Goal: Information Seeking & Learning: Learn about a topic

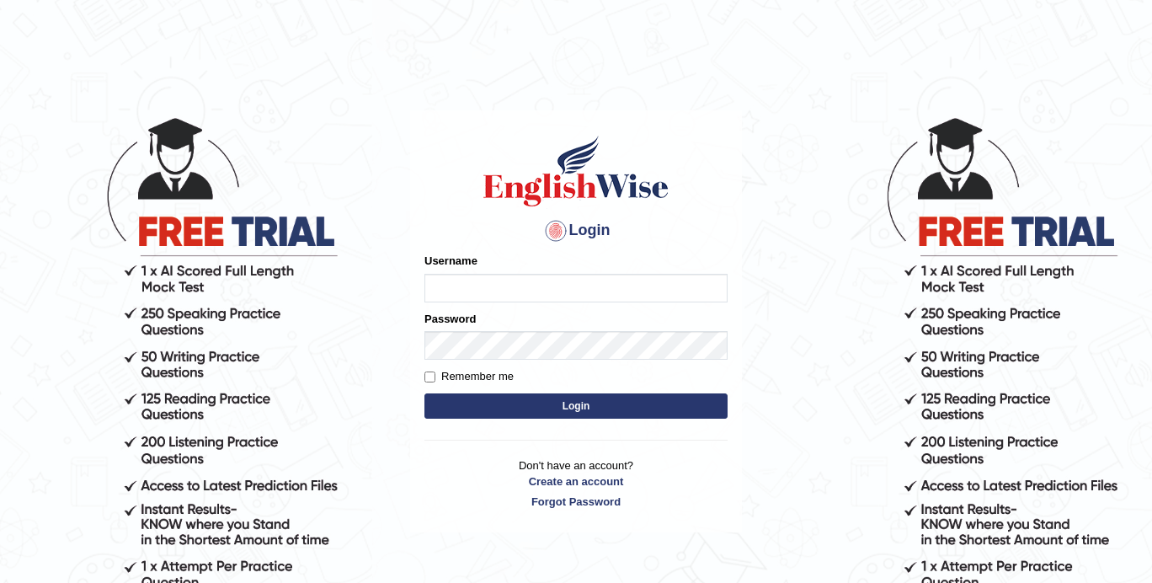
type input "ShanuGarg"
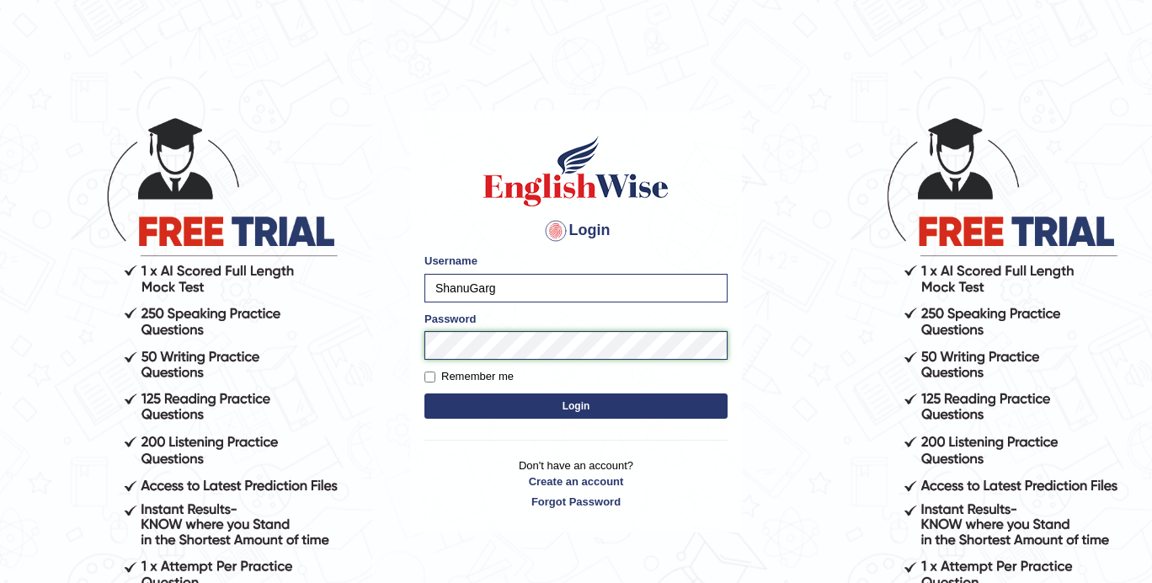
click at [363, 345] on body "Login Please fix the following errors: Username ShanuGarg Password Remember me …" at bounding box center [576, 348] width 1152 height 583
click at [425, 393] on button "Login" at bounding box center [576, 405] width 303 height 25
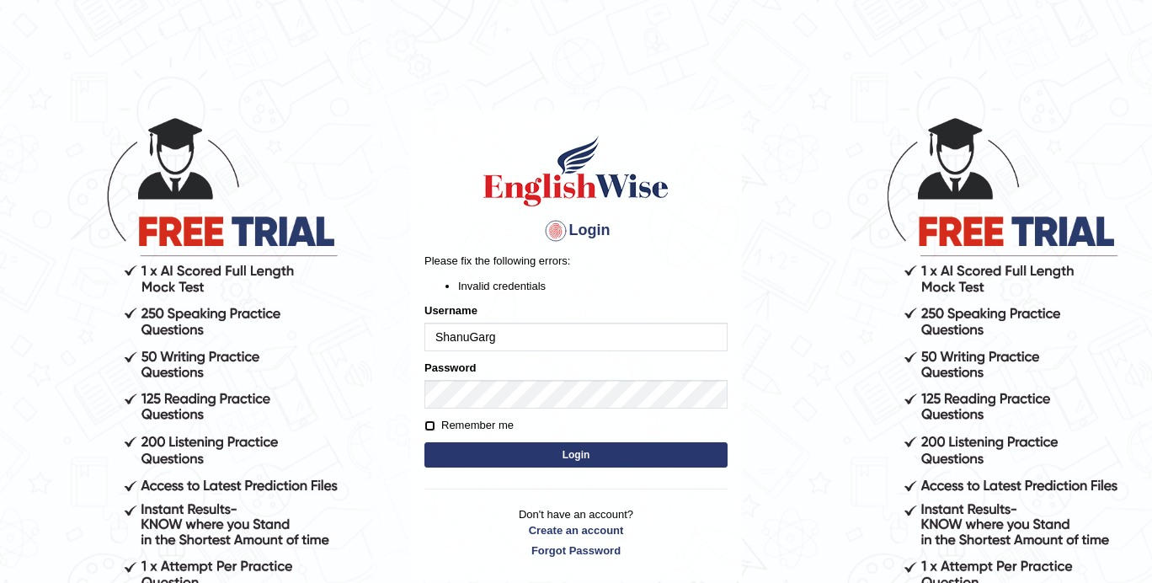
click at [435, 423] on input "Remember me" at bounding box center [430, 425] width 11 height 11
checkbox input "true"
click at [448, 456] on button "Login" at bounding box center [576, 454] width 303 height 25
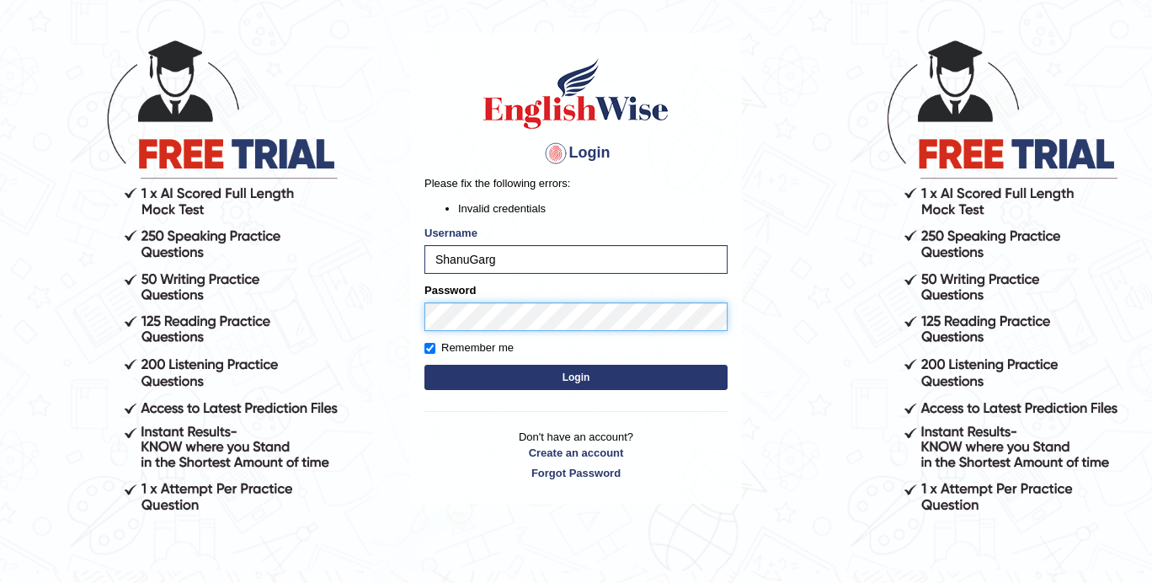
scroll to position [92, 0]
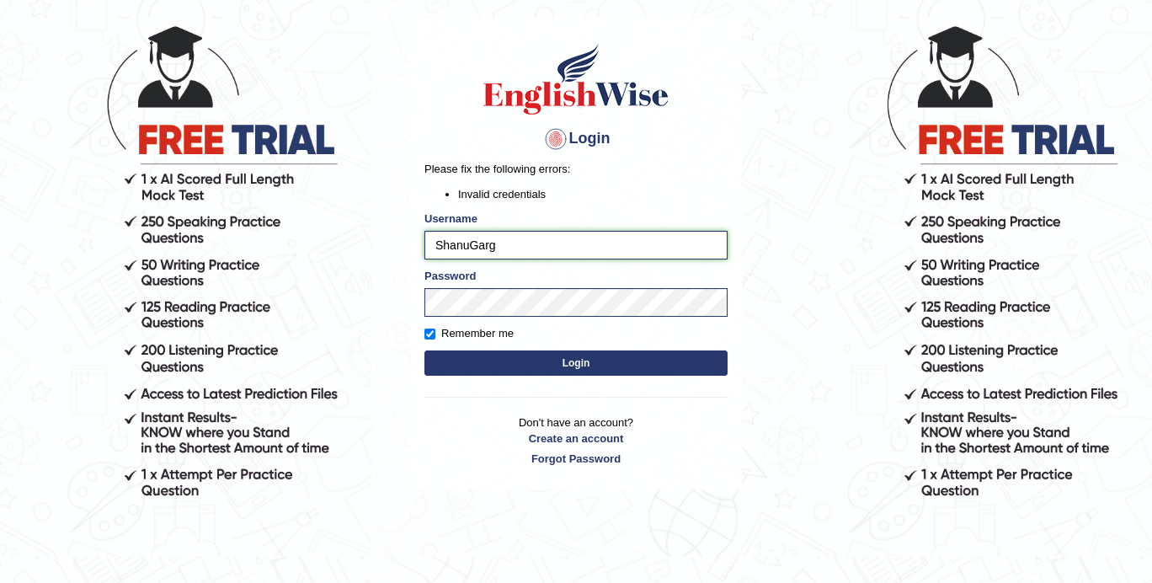
drag, startPoint x: 505, startPoint y: 246, endPoint x: 407, endPoint y: 246, distance: 98.6
click at [407, 246] on body "Login Please fix the following errors: Invalid credentials Username ShanuGarg P…" at bounding box center [576, 256] width 1152 height 583
paste input "Priyanka_2912"
type input "Priyanka_2912"
click at [381, 300] on body "Login Please fix the following errors: Invalid credentials Username Priyanka_29…" at bounding box center [576, 256] width 1152 height 583
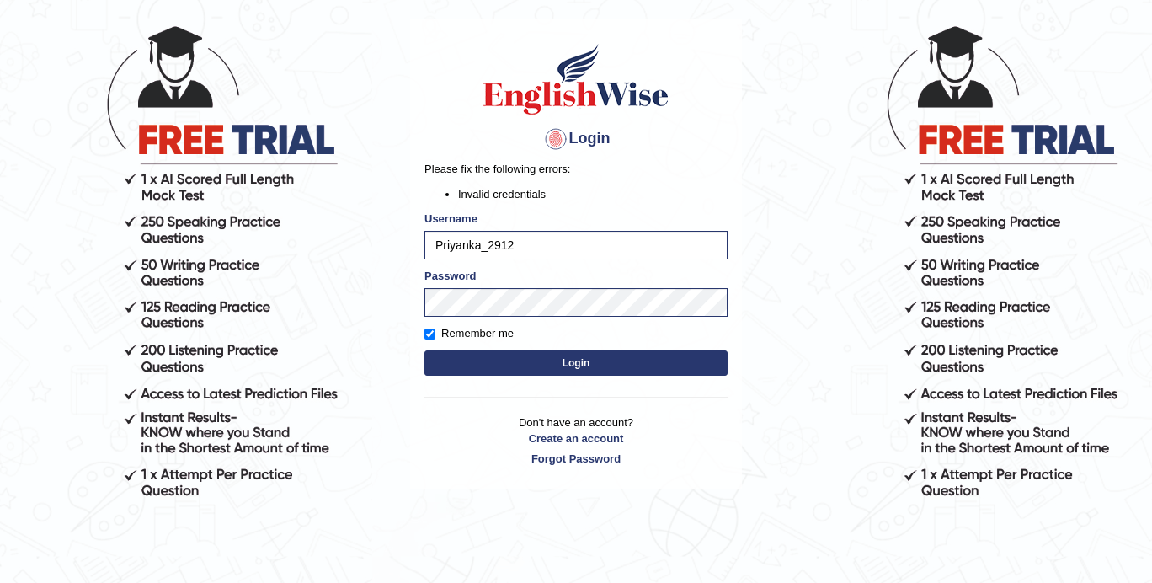
click at [445, 371] on button "Login" at bounding box center [576, 362] width 303 height 25
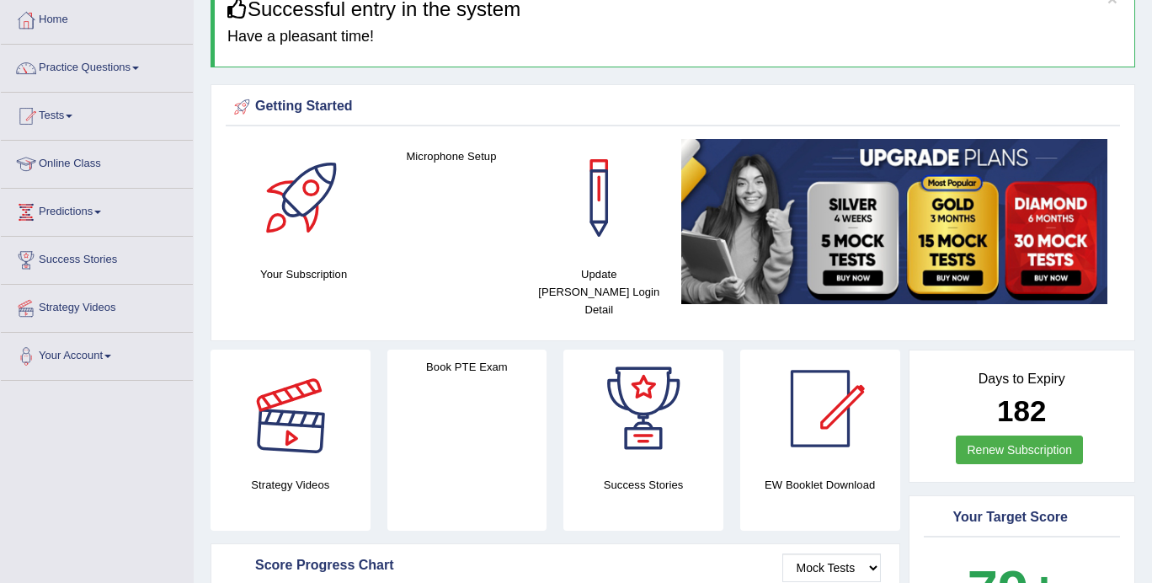
scroll to position [81, 0]
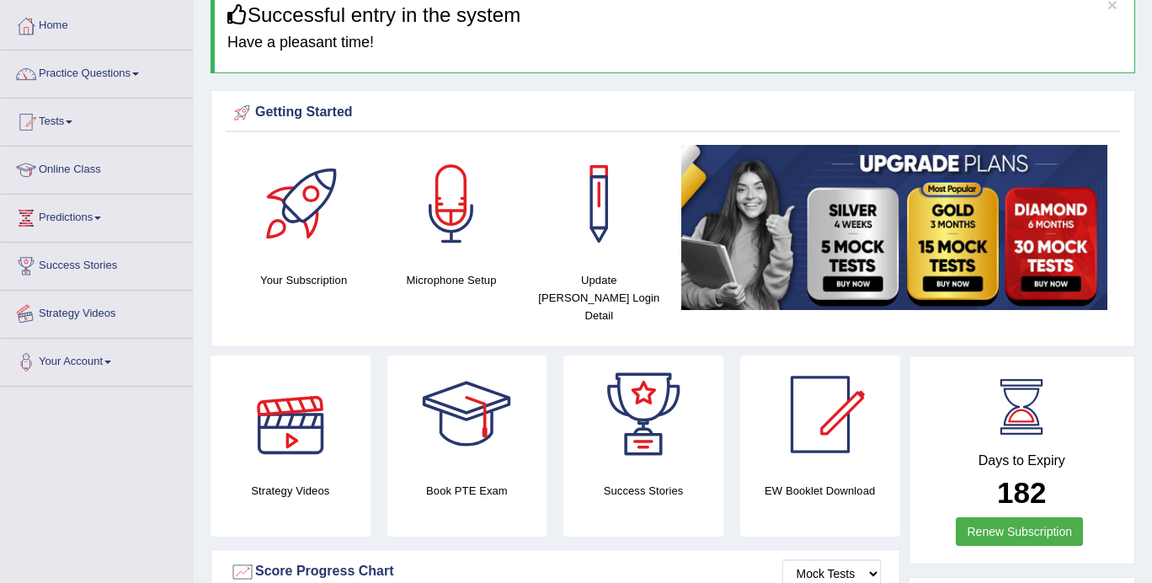
click at [104, 317] on link "Strategy Videos" at bounding box center [97, 312] width 192 height 42
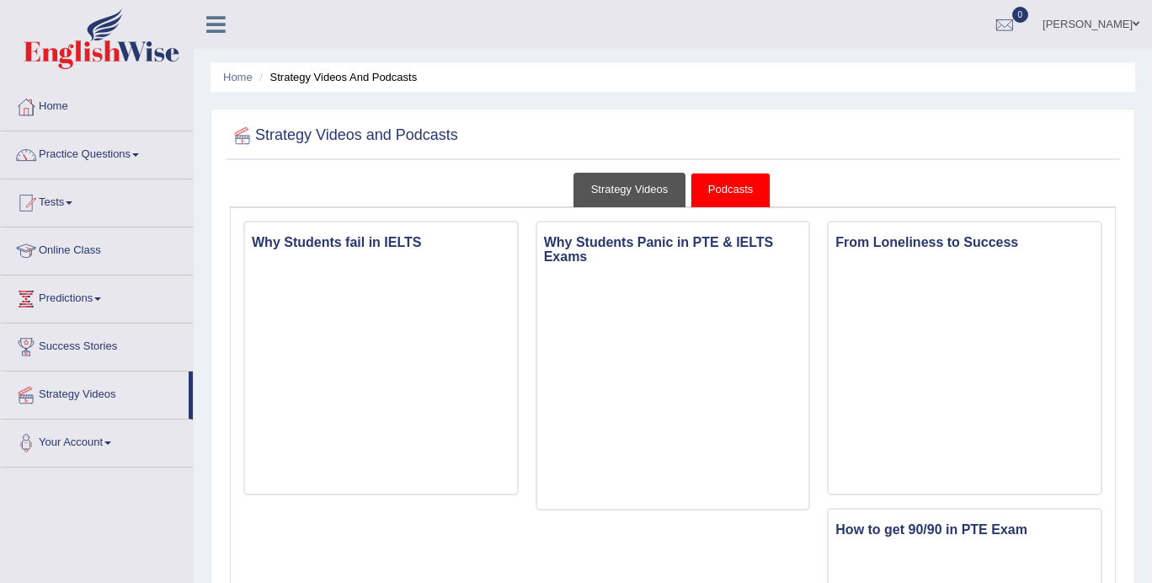
click at [628, 191] on link "Strategy Videos" at bounding box center [630, 190] width 113 height 35
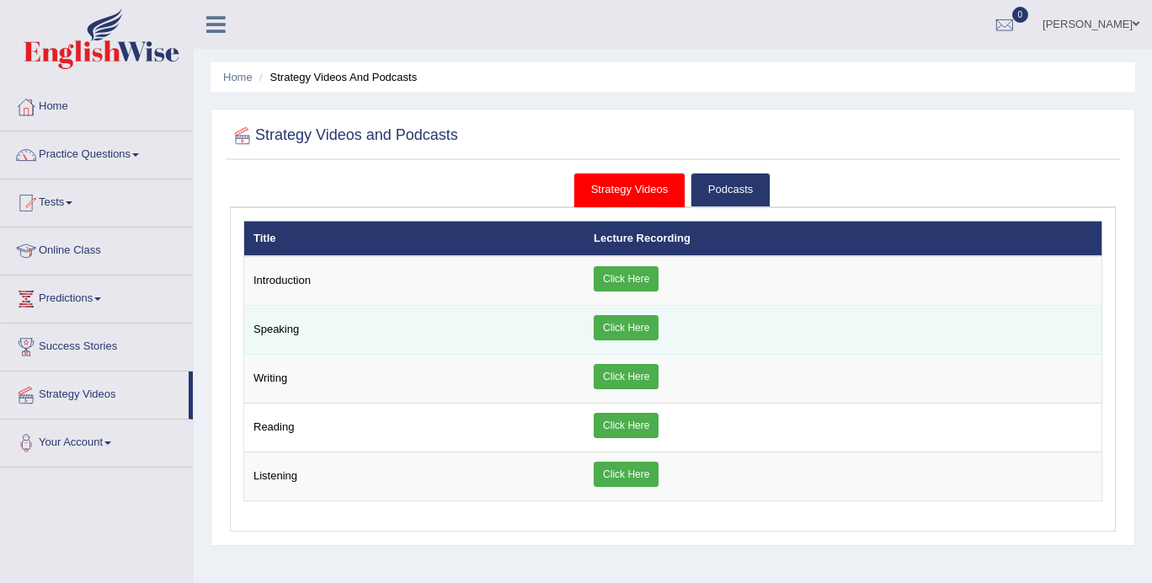
click at [634, 323] on link "Click Here" at bounding box center [626, 327] width 65 height 25
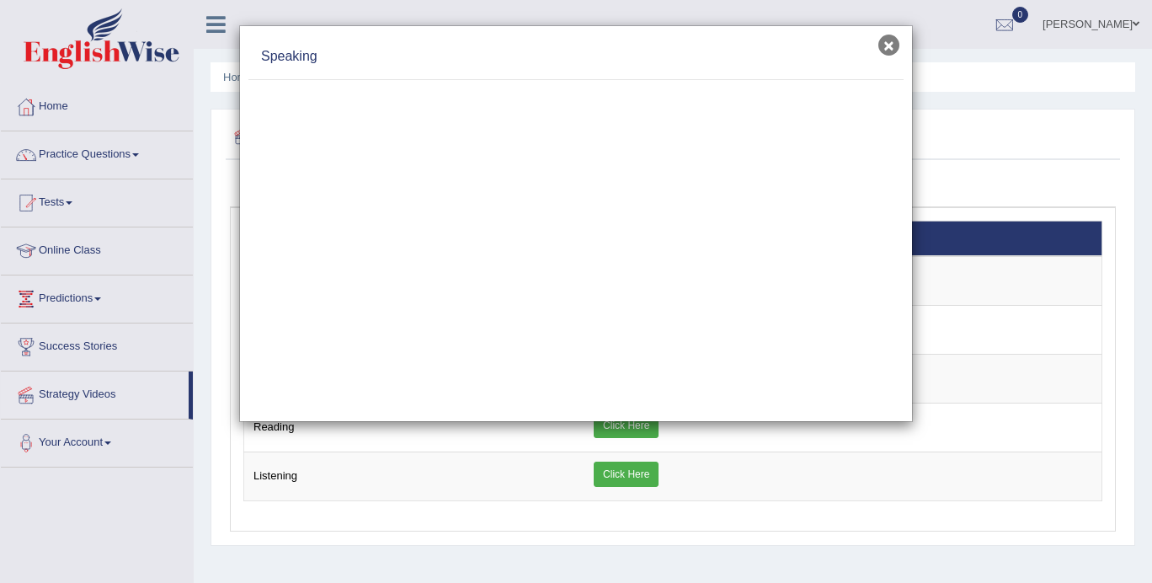
click at [889, 47] on button "×" at bounding box center [889, 45] width 21 height 21
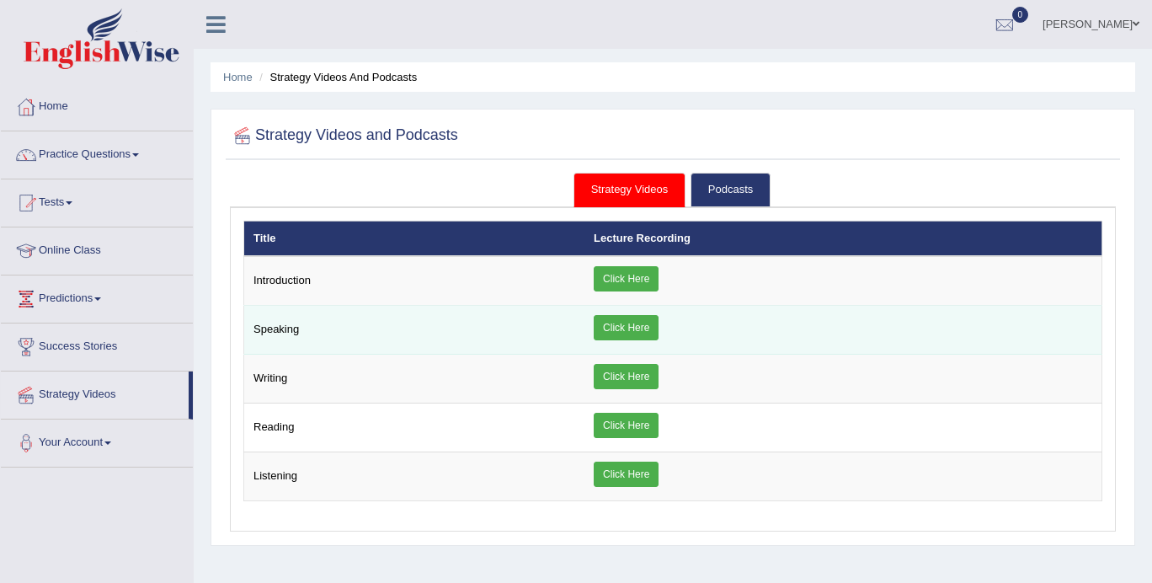
click at [633, 331] on link "Click Here" at bounding box center [626, 327] width 65 height 25
